Goal: Task Accomplishment & Management: Complete application form

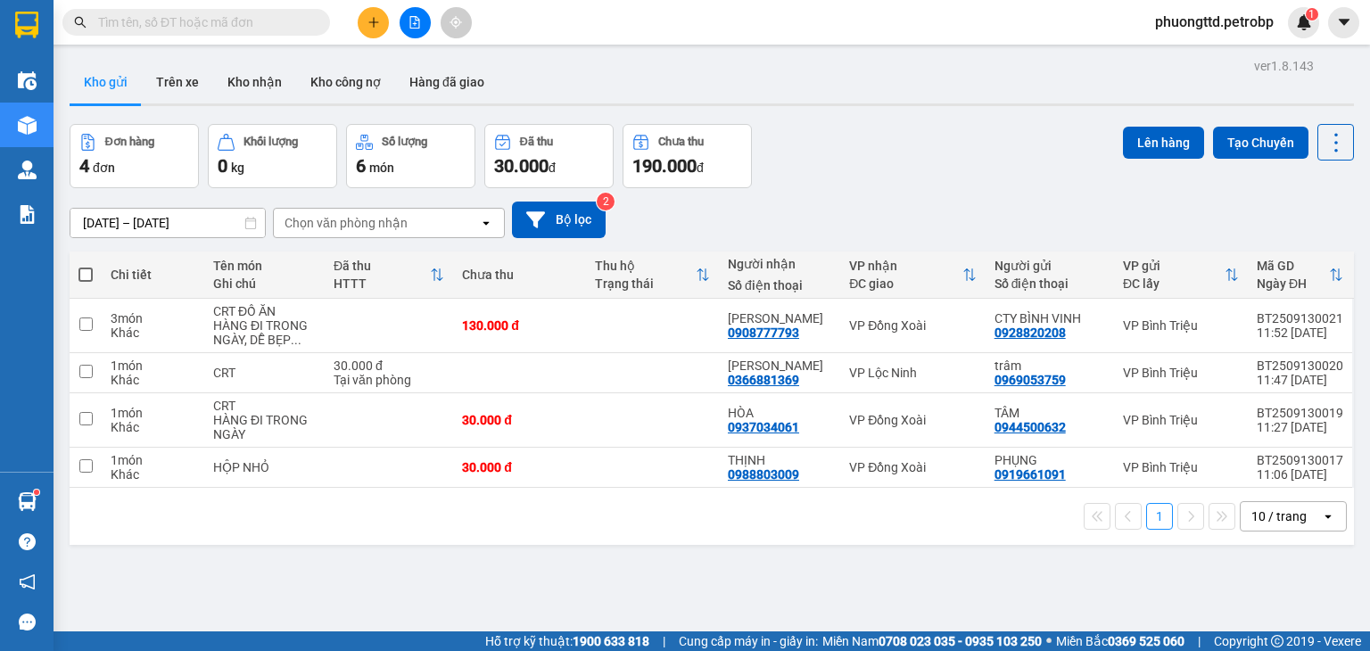
click at [275, 17] on input "text" at bounding box center [203, 22] width 211 height 20
click at [255, 26] on input "text" at bounding box center [203, 22] width 211 height 20
click at [252, 28] on input "text" at bounding box center [203, 22] width 211 height 20
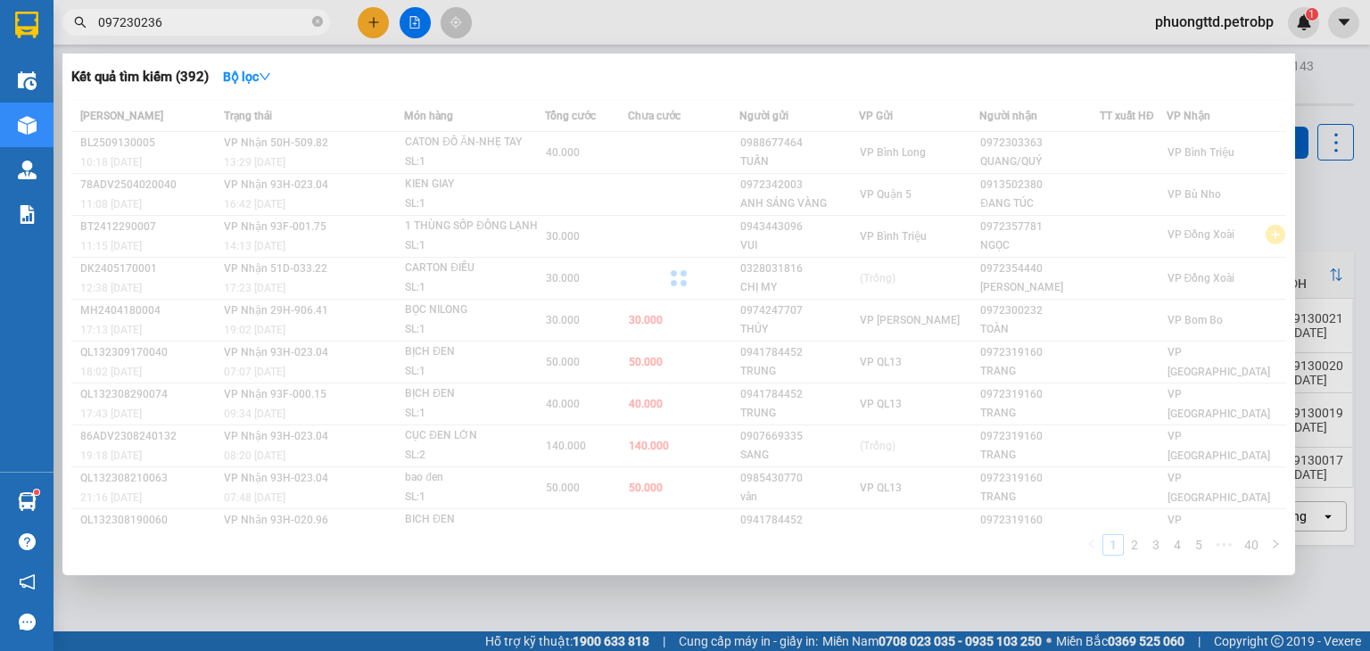
type input "0972302363"
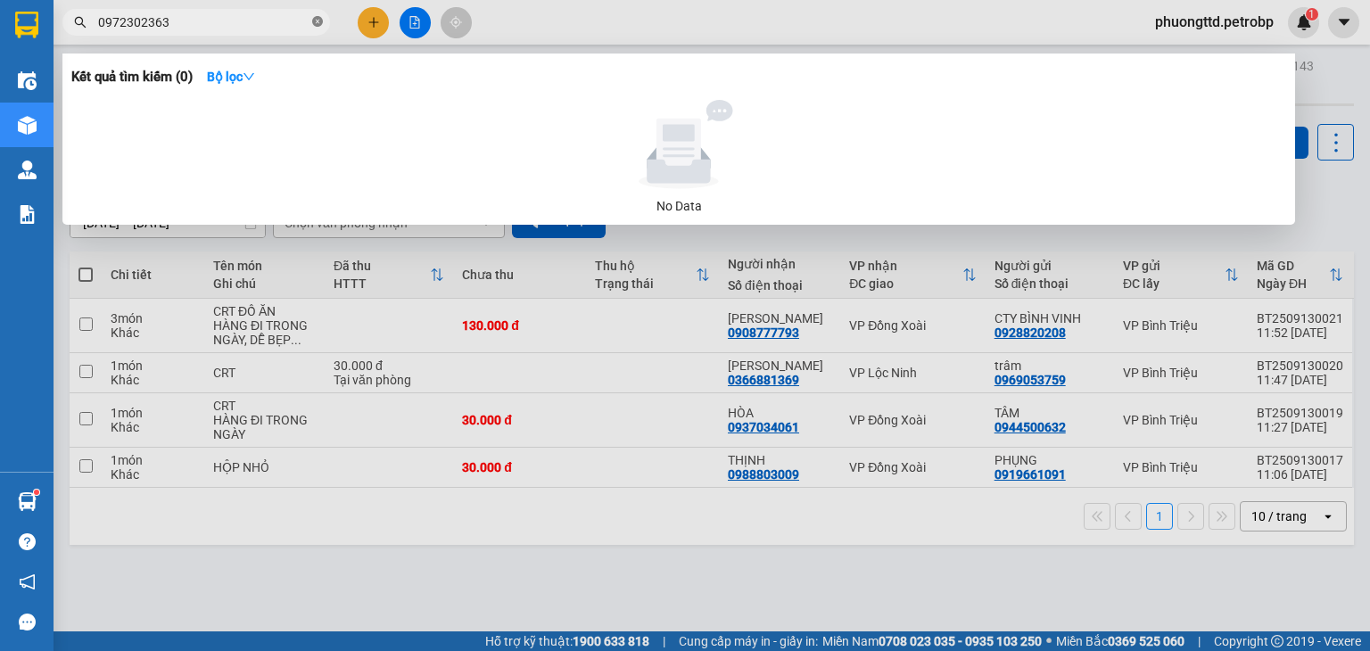
click at [316, 20] on icon "close-circle" at bounding box center [317, 21] width 11 height 11
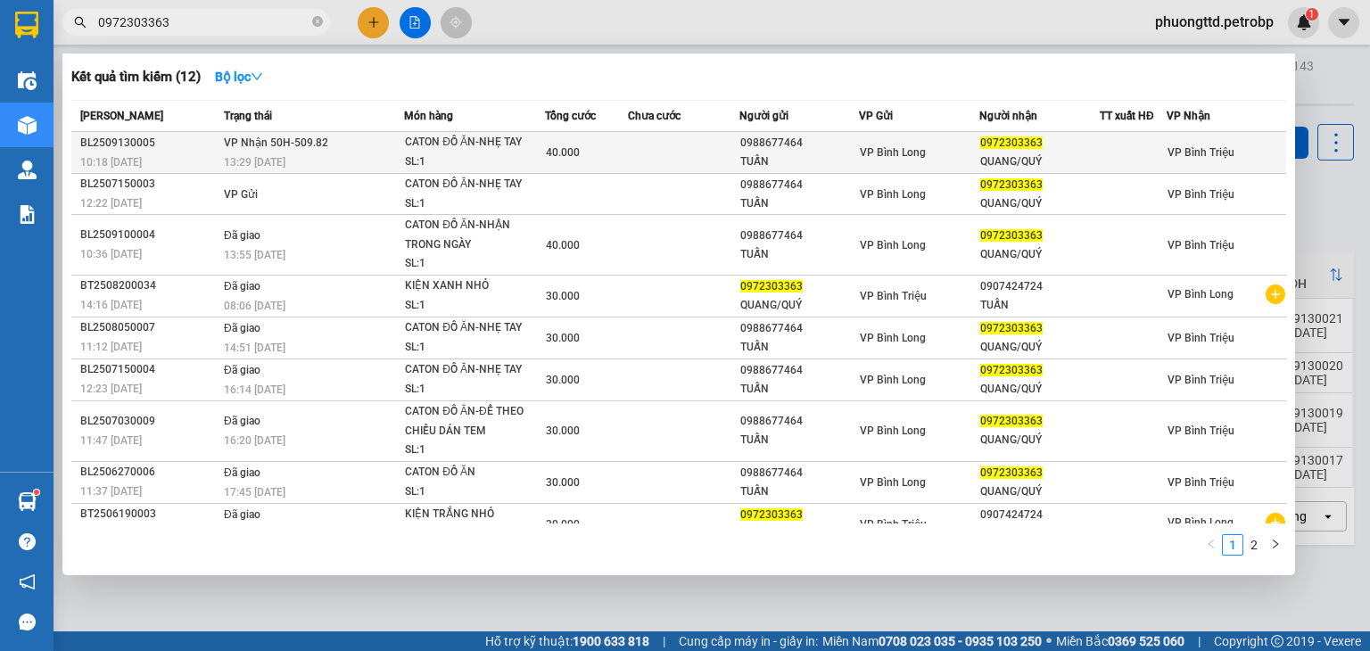
type input "0972303363"
click at [604, 154] on div "40.000" at bounding box center [586, 153] width 81 height 20
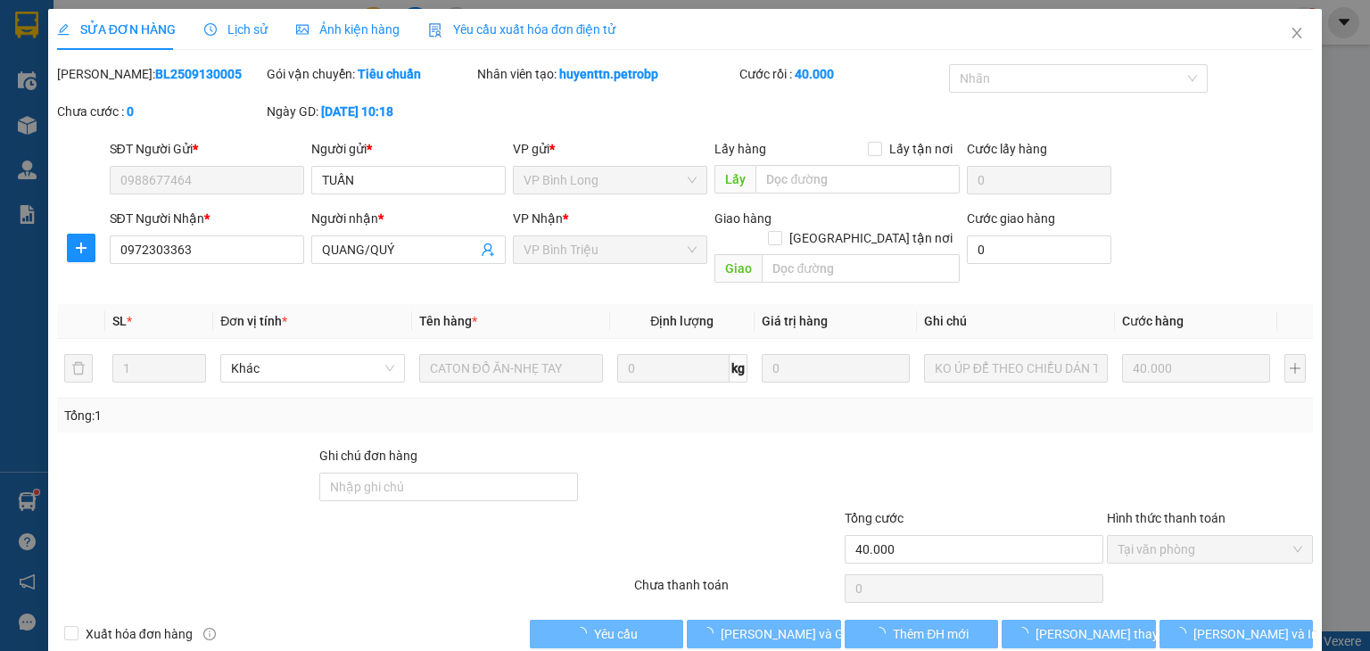
type input "0988677464"
type input "TUẤN"
type input "0972303363"
type input "QUANG/QUÝ"
type input "40.000"
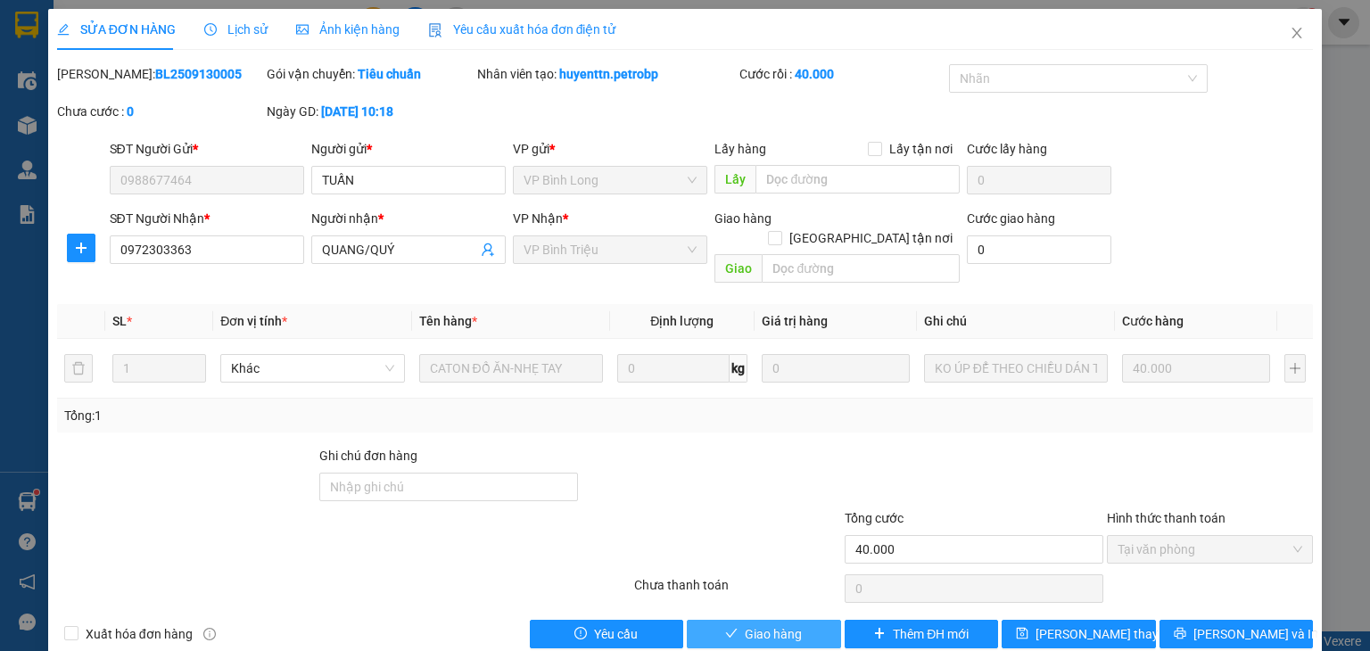
click at [788, 624] on span "Giao hàng" at bounding box center [773, 634] width 57 height 20
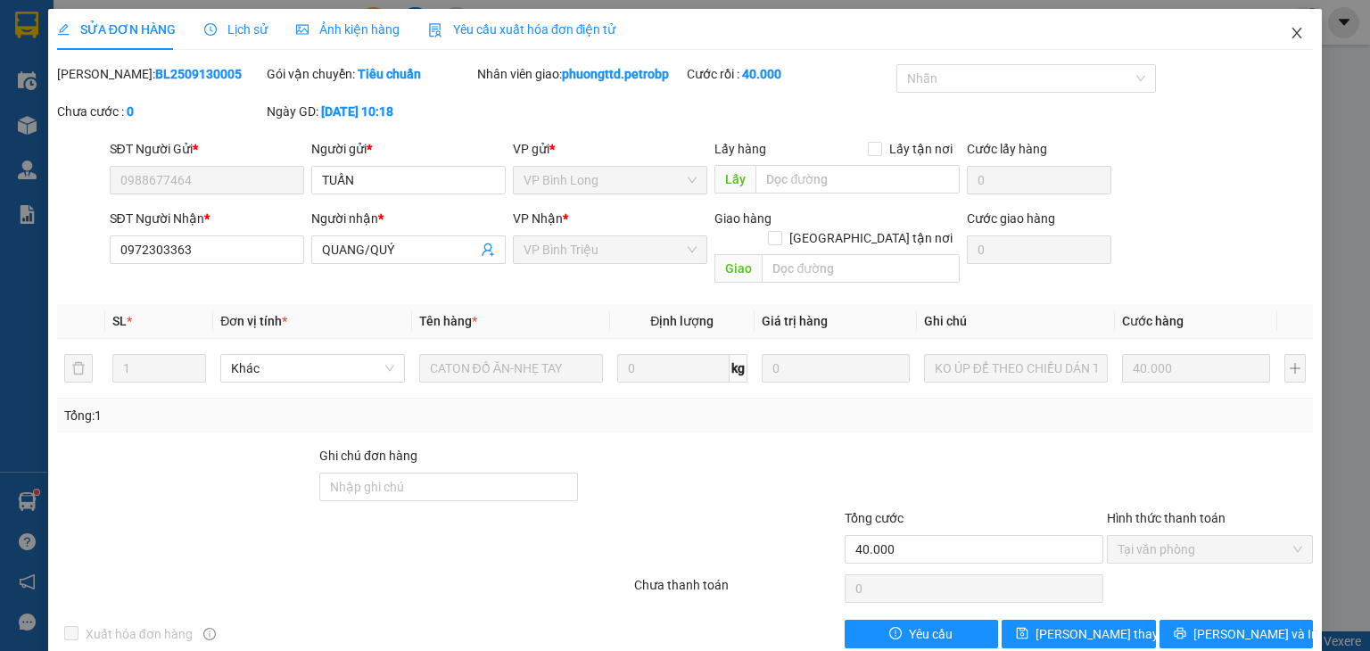
click at [1293, 33] on icon "close" at bounding box center [1298, 33] width 10 height 11
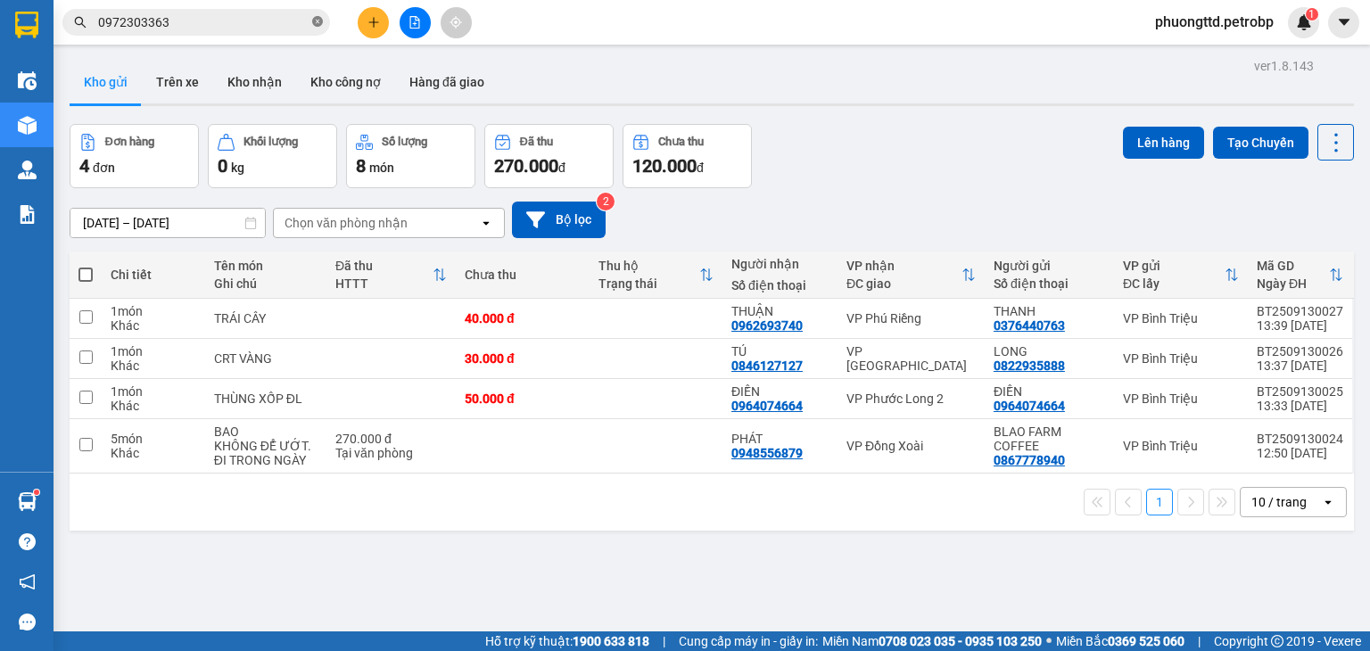
click at [316, 25] on icon "close-circle" at bounding box center [317, 21] width 11 height 11
click at [202, 28] on input "text" at bounding box center [203, 22] width 211 height 20
click at [300, 28] on input "text" at bounding box center [203, 22] width 211 height 20
